Goal: Task Accomplishment & Management: Use online tool/utility

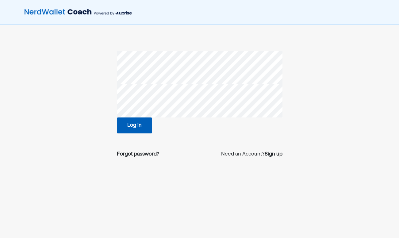
click at [138, 124] on button "Log in" at bounding box center [134, 125] width 35 height 16
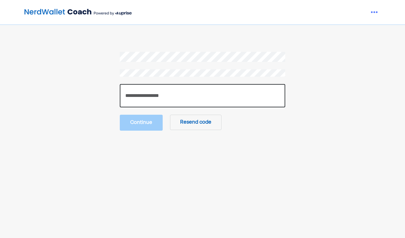
click at [204, 94] on input "number" at bounding box center [203, 95] width 166 height 23
type input "******"
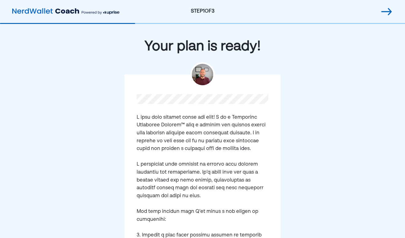
click at [115, 109] on div "Your plan is ready! Continue" at bounding box center [202, 226] width 405 height 404
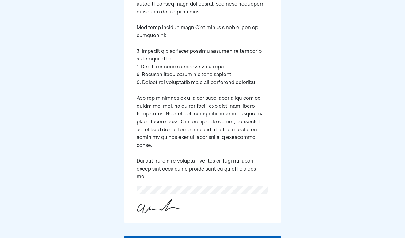
scroll to position [183, 0]
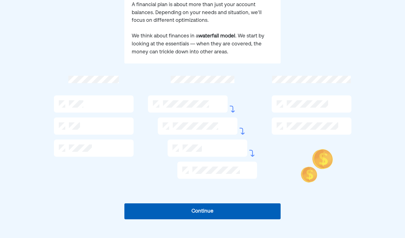
scroll to position [88, 0]
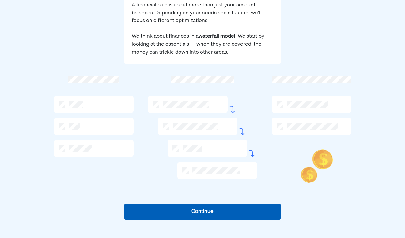
click at [201, 208] on button "Continue" at bounding box center [203, 212] width 156 height 16
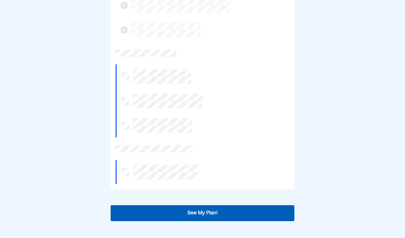
scroll to position [182, 0]
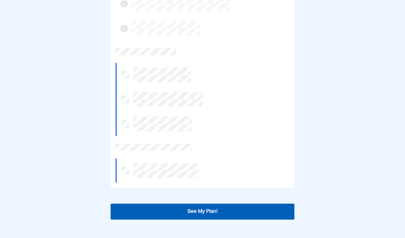
click at [201, 208] on button "See My Plan!" at bounding box center [203, 212] width 184 height 16
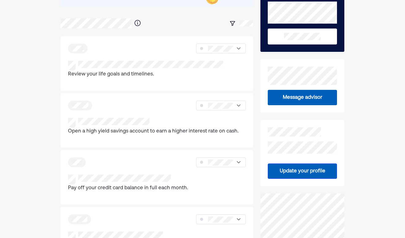
scroll to position [70, 0]
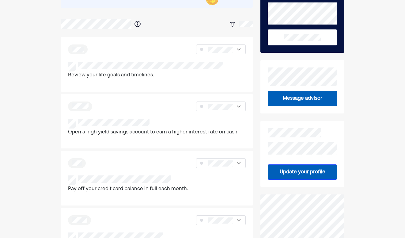
click at [182, 28] on div at bounding box center [157, 24] width 193 height 11
click at [236, 107] on img at bounding box center [239, 106] width 6 height 6
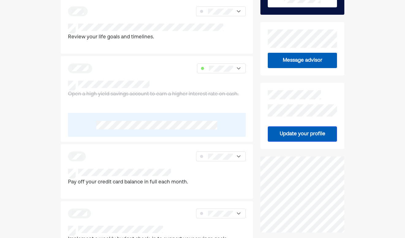
scroll to position [108, 0]
click at [38, 150] on div "Home Financial Profile Goals Inbox TY We've broken all your recommendations int…" at bounding box center [202, 227] width 405 height 670
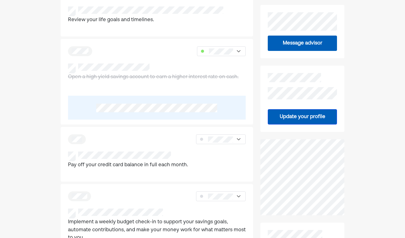
scroll to position [128, 0]
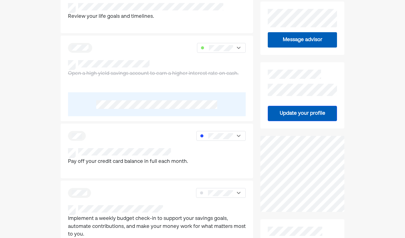
click at [55, 155] on div "Home Financial Profile Goals Inbox TY We've broken all your recommendations int…" at bounding box center [202, 207] width 405 height 670
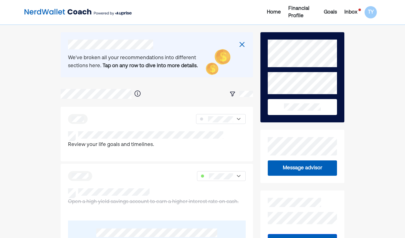
scroll to position [0, 0]
